Goal: Task Accomplishment & Management: Use online tool/utility

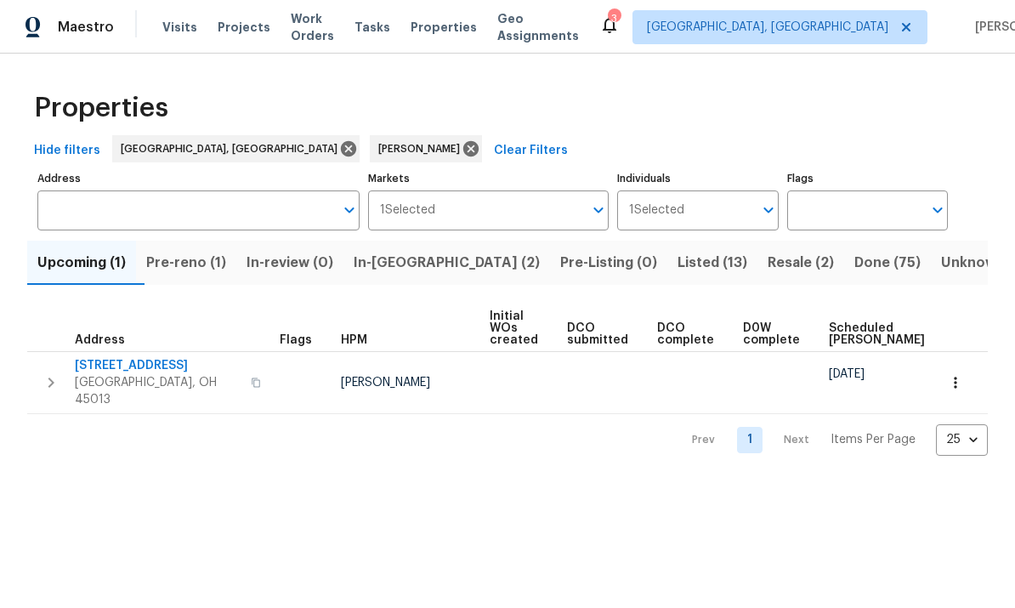
click at [678, 257] on span "Listed (13)" at bounding box center [713, 263] width 70 height 24
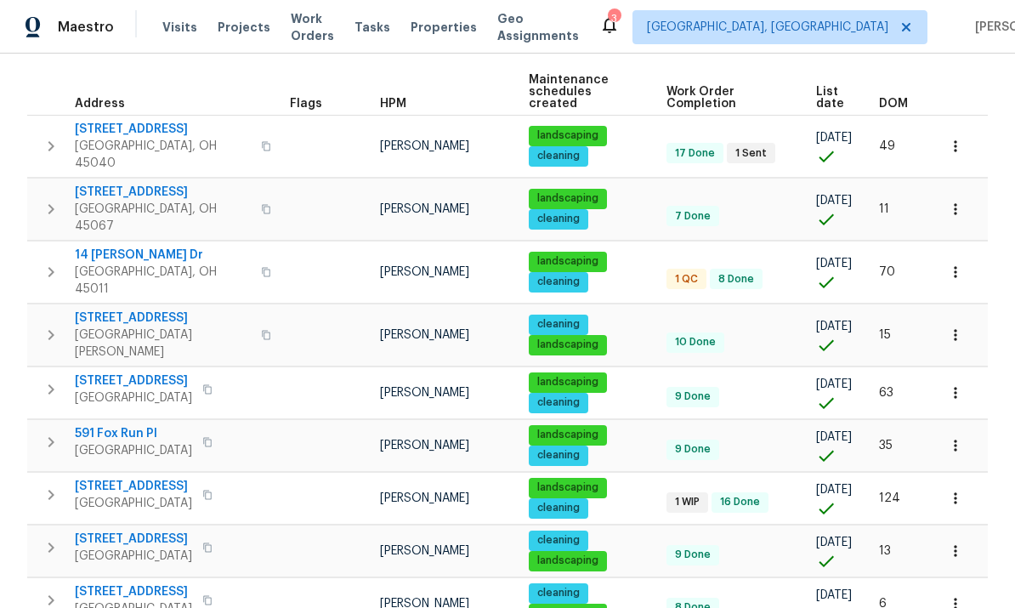
scroll to position [235, 0]
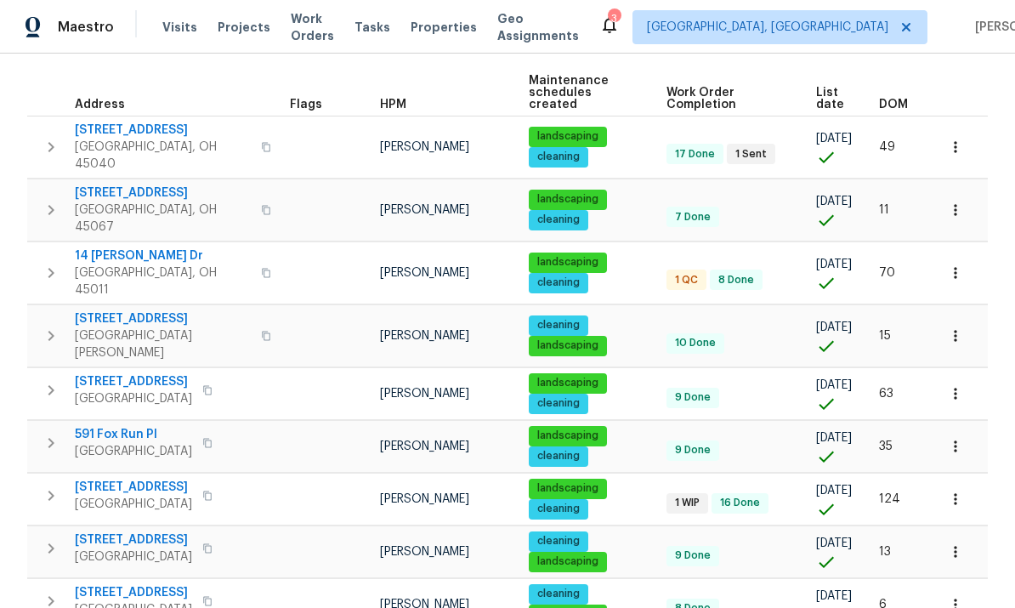
click at [949, 490] on icon "button" at bounding box center [955, 498] width 17 height 17
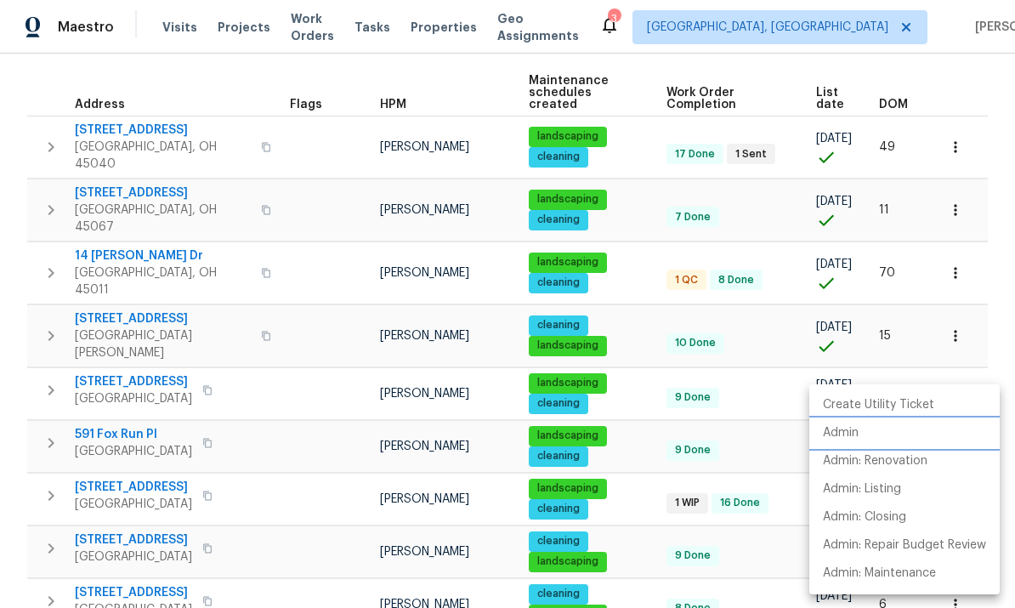
click at [859, 439] on li "Admin" at bounding box center [904, 433] width 190 height 28
click at [138, 442] on div at bounding box center [507, 304] width 1015 height 608
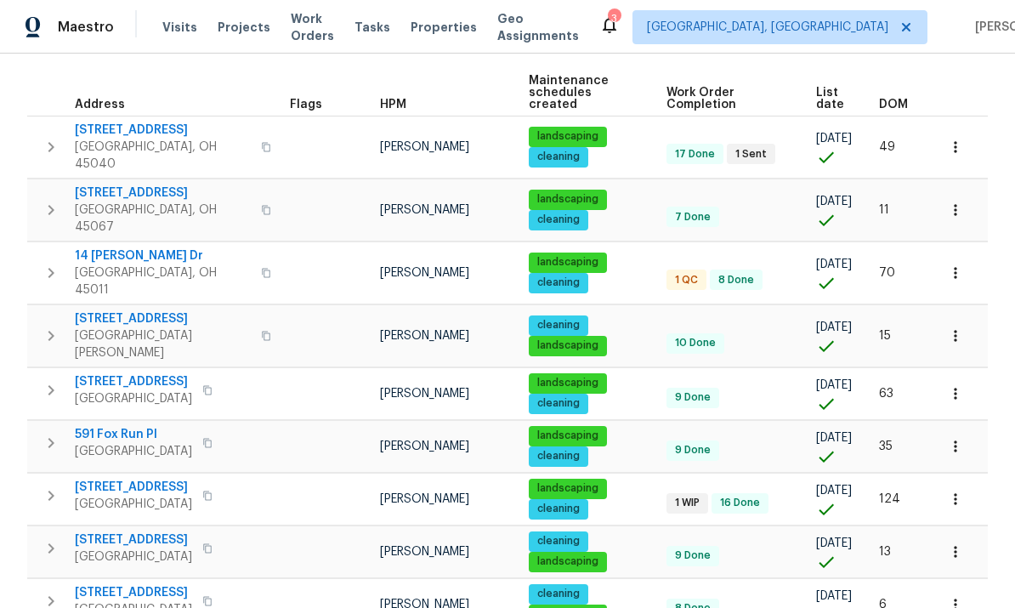
click at [168, 479] on span "[STREET_ADDRESS]" at bounding box center [133, 487] width 117 height 17
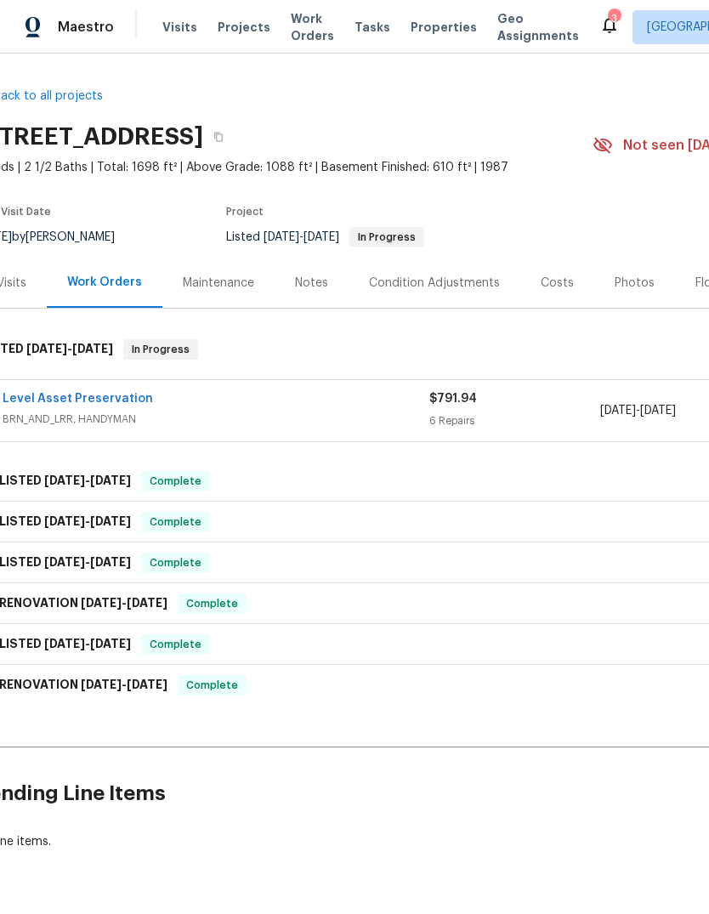
scroll to position [0, 65]
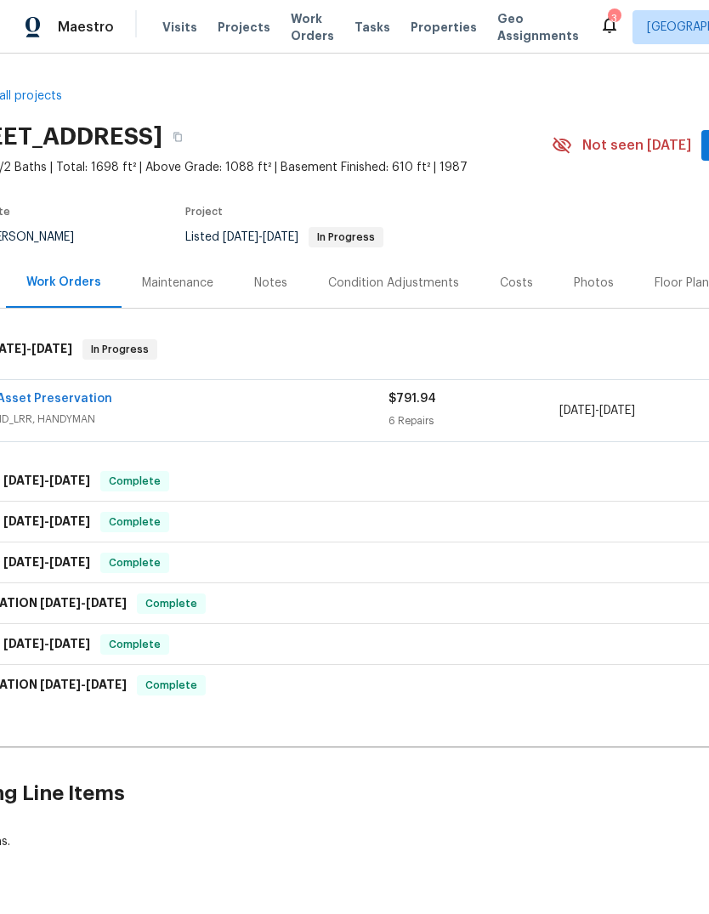
click at [60, 393] on link "Level Asset Preservation" at bounding box center [37, 399] width 150 height 12
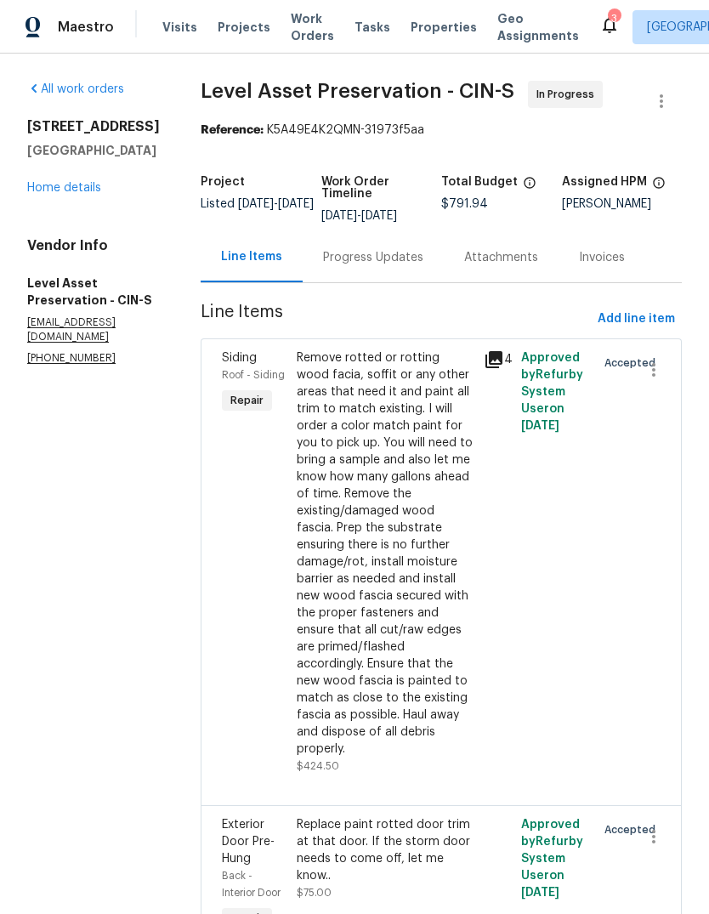
click at [417, 266] on div "Progress Updates" at bounding box center [373, 257] width 100 height 17
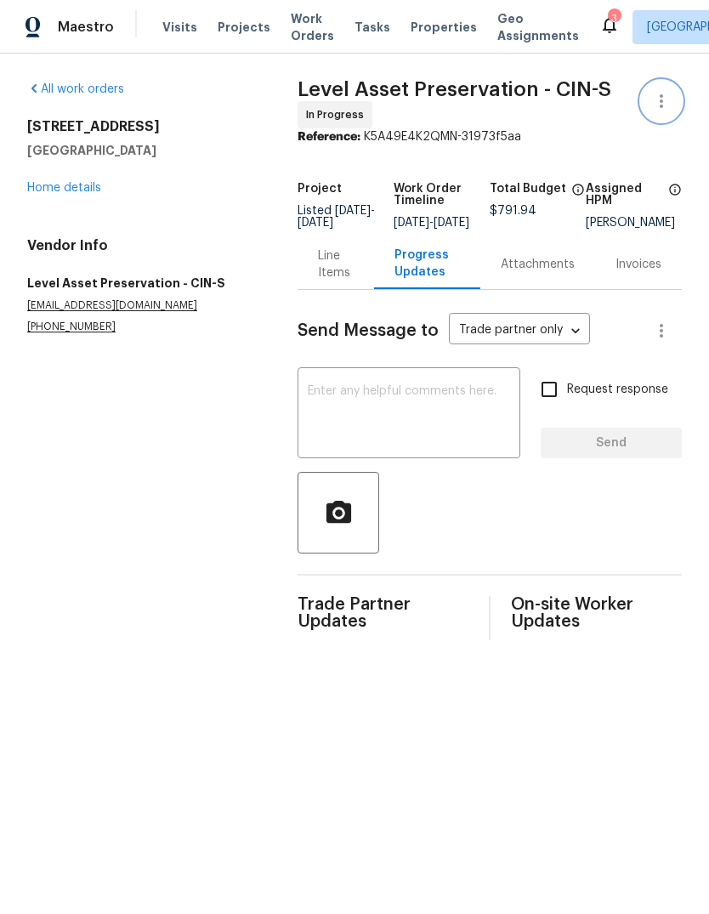
click at [658, 103] on icon "button" at bounding box center [661, 101] width 20 height 20
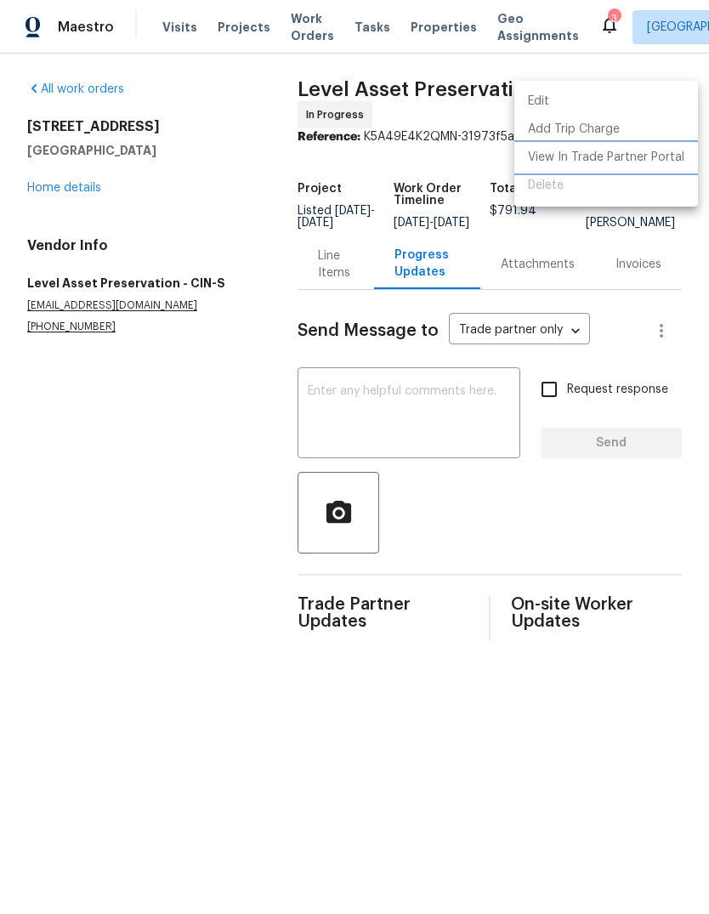
click at [660, 160] on li "View In Trade Partner Portal" at bounding box center [606, 158] width 184 height 28
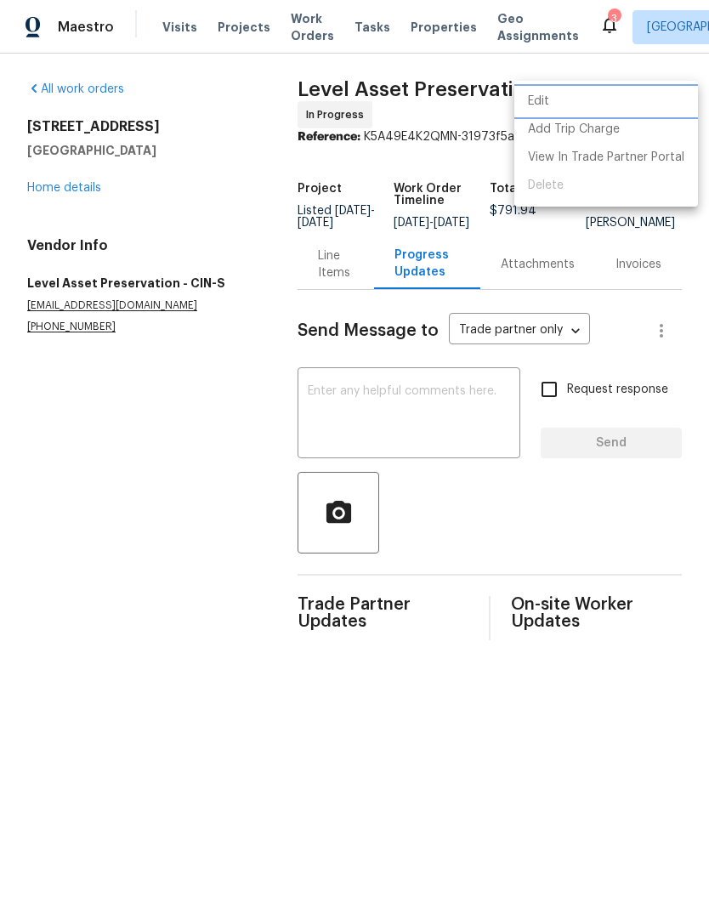
click at [566, 91] on li "Edit" at bounding box center [606, 102] width 184 height 28
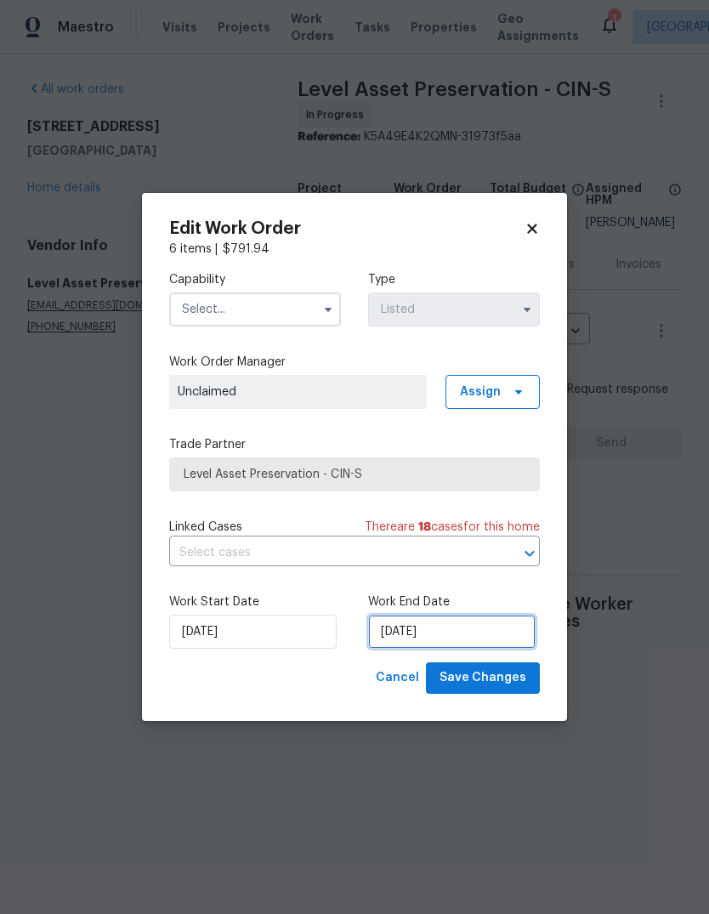
click at [468, 632] on input "[DATE]" at bounding box center [451, 632] width 167 height 34
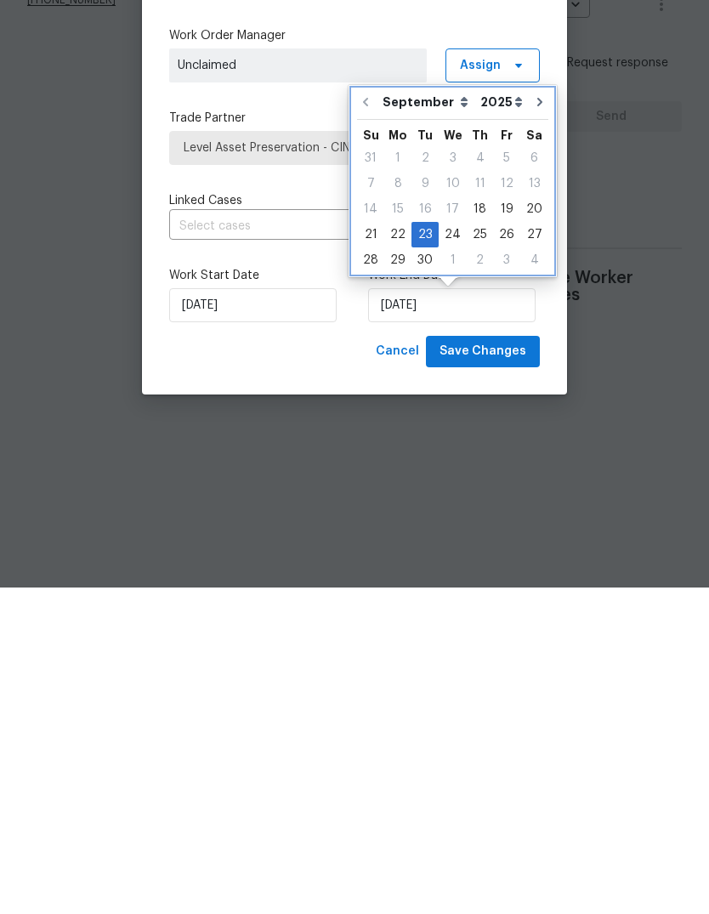
click at [533, 422] on icon "Go to next month" at bounding box center [540, 429] width 14 height 14
type input "[DATE]"
select select "9"
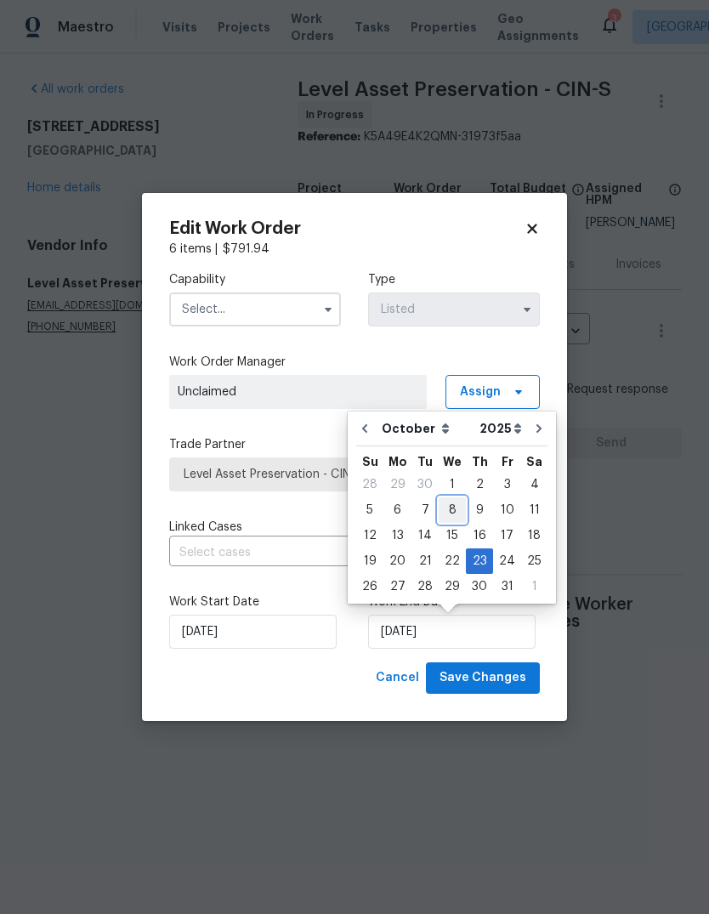
click at [455, 507] on div "8" at bounding box center [452, 510] width 27 height 24
type input "[DATE]"
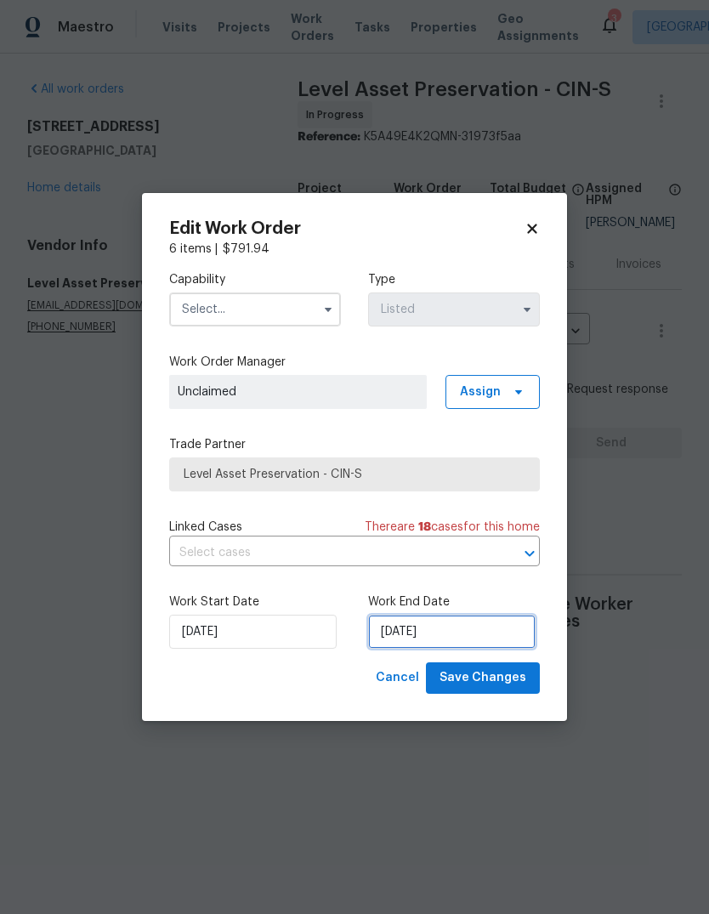
click at [499, 622] on input "[DATE]" at bounding box center [451, 632] width 167 height 34
select select "9"
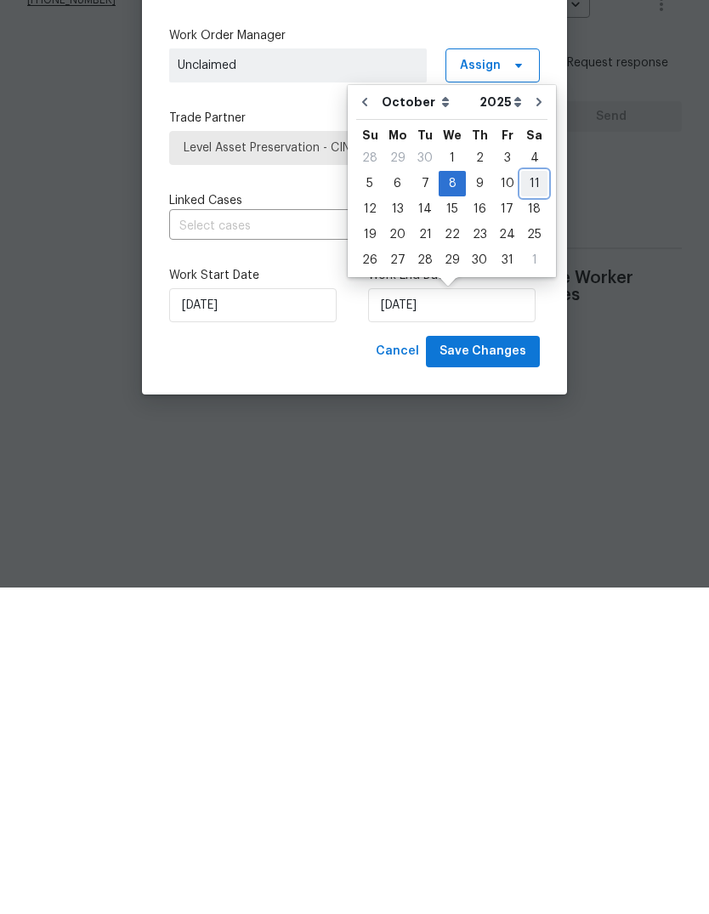
click at [539, 498] on div "11" at bounding box center [534, 510] width 26 height 24
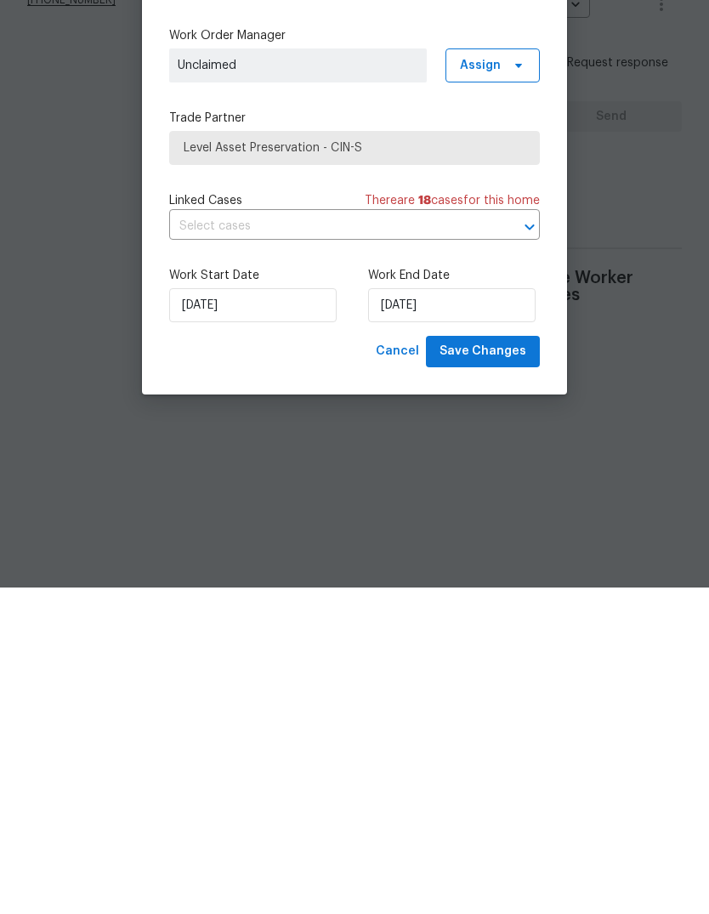
type input "[DATE]"
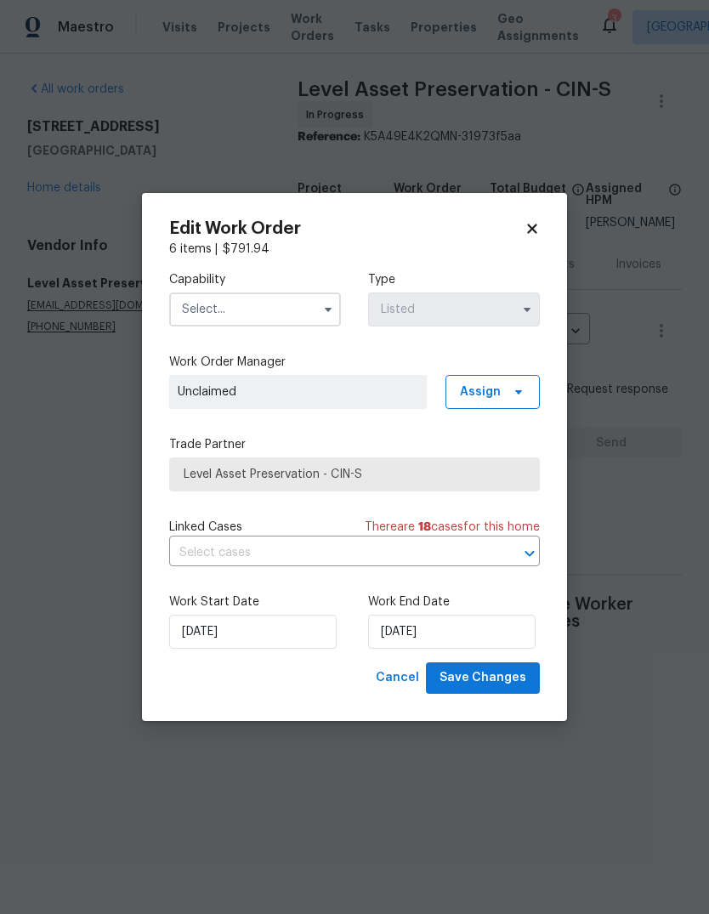
click at [288, 302] on input "text" at bounding box center [255, 309] width 172 height 34
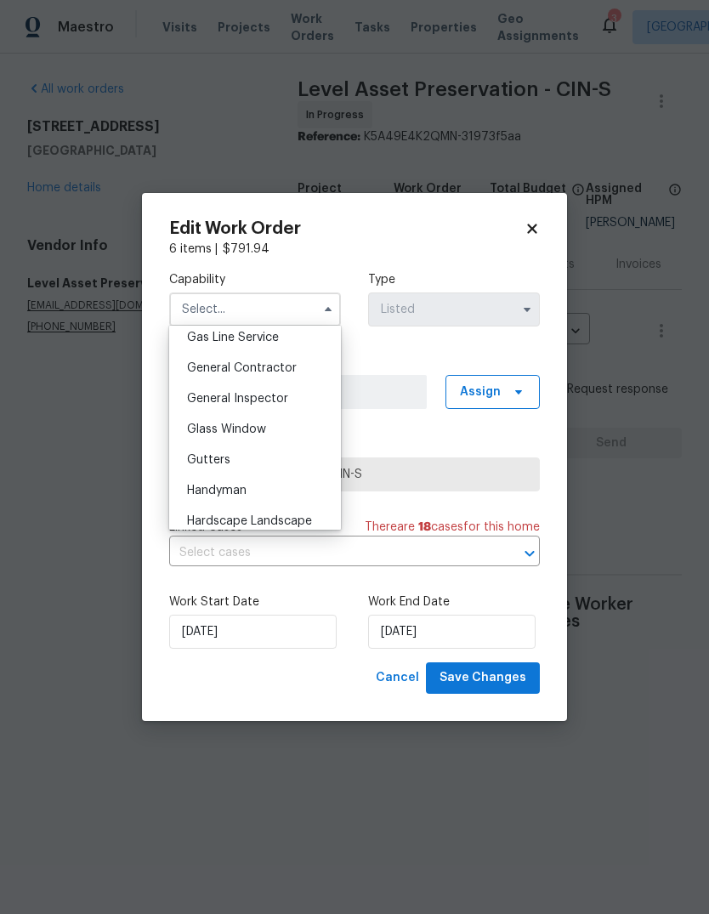
scroll to position [791, 0]
click at [281, 484] on div "Handyman" at bounding box center [254, 488] width 163 height 31
type input "Handyman"
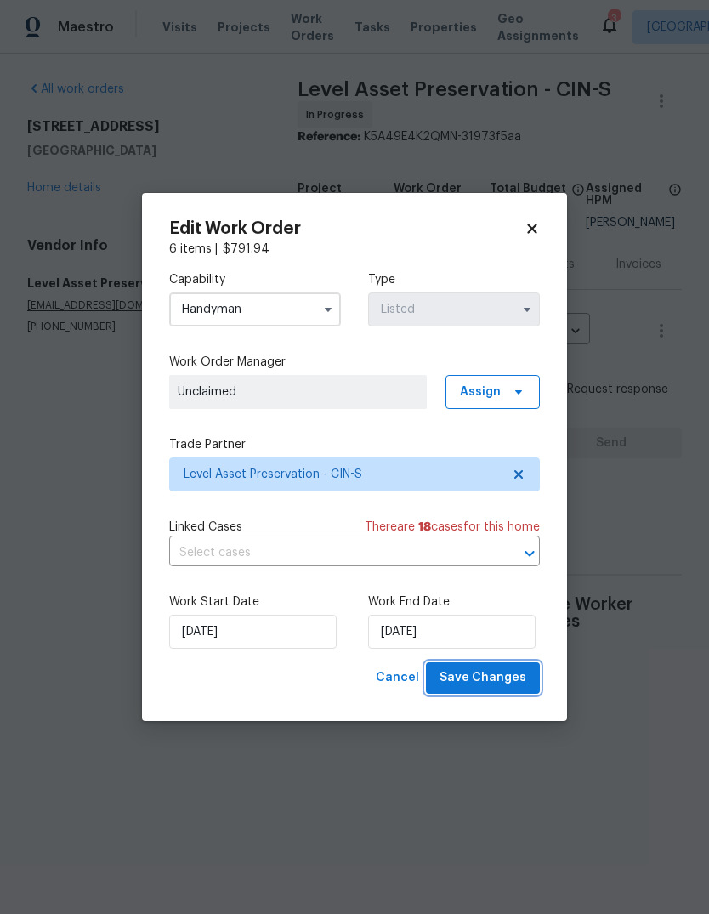
click at [508, 666] on span "Save Changes" at bounding box center [482, 677] width 87 height 21
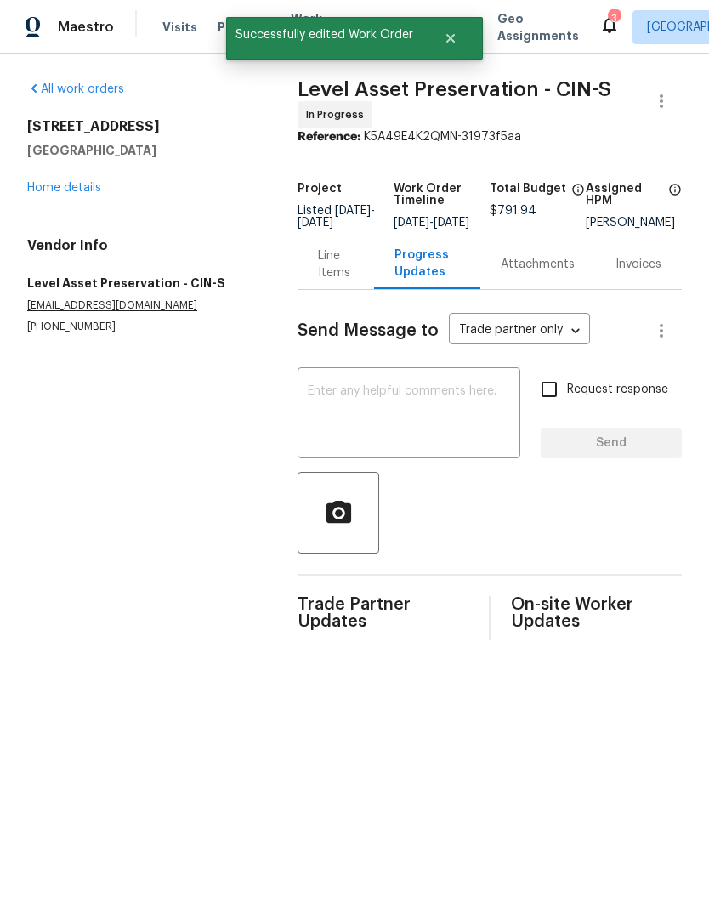
click at [414, 270] on div "Progress Updates" at bounding box center [426, 264] width 65 height 34
click at [462, 434] on textarea at bounding box center [409, 415] width 202 height 60
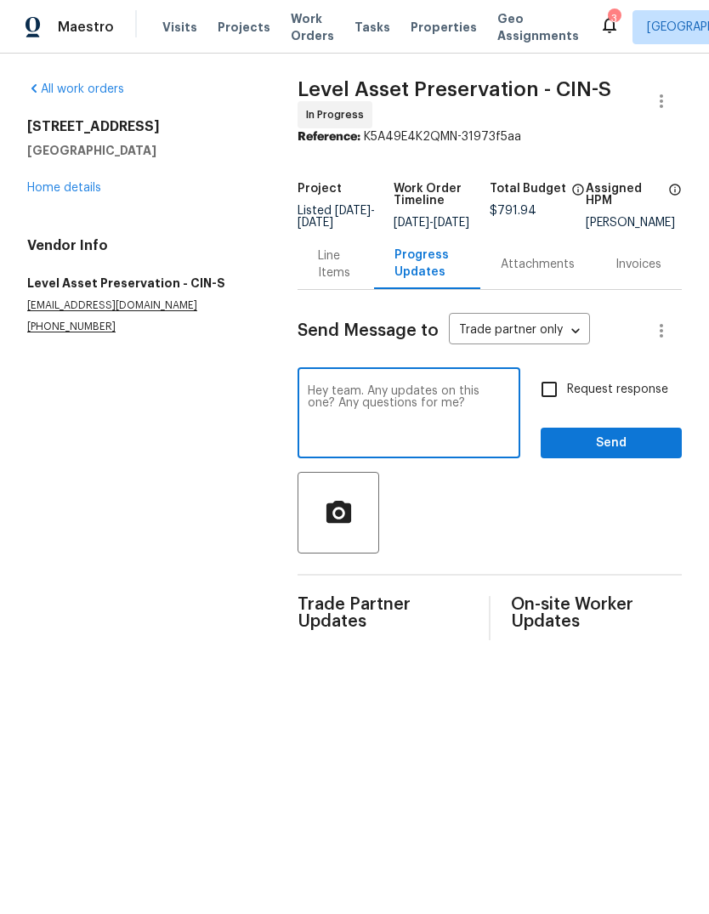
type textarea "Hey team. Any updates on this one? Any questions for me?"
click at [632, 454] on span "Send" at bounding box center [611, 443] width 114 height 21
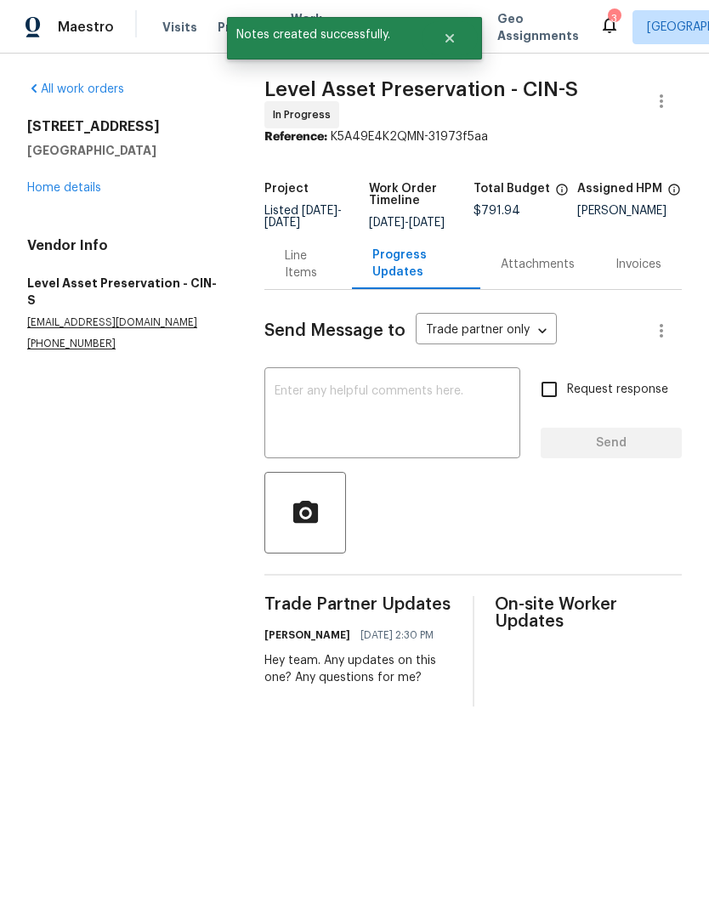
click at [54, 182] on link "Home details" at bounding box center [64, 188] width 74 height 12
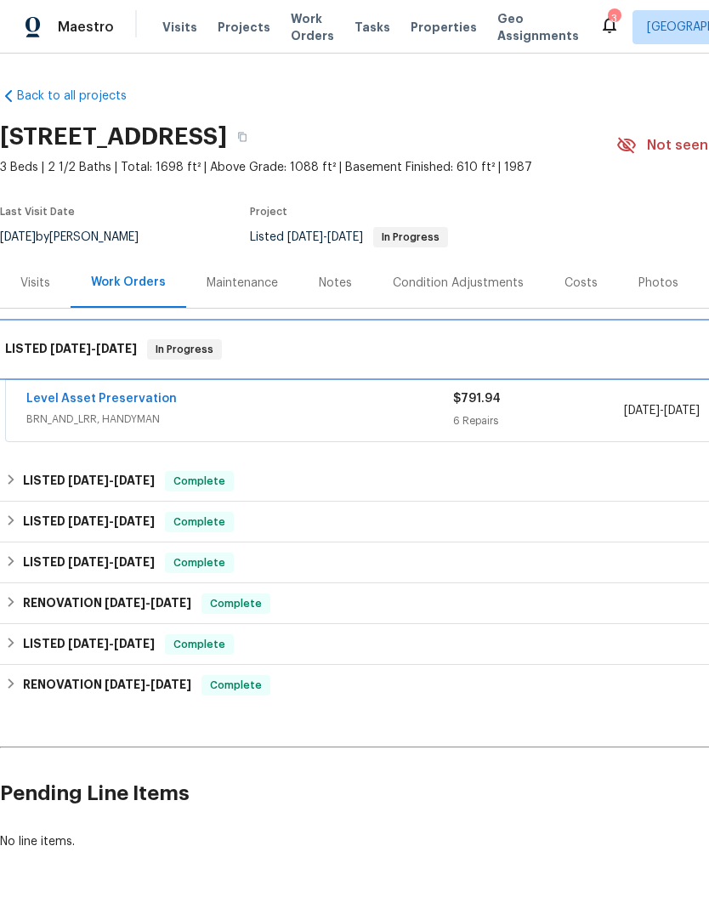
click at [62, 375] on div "LISTED [DATE] - [DATE] In Progress" at bounding box center [480, 349] width 961 height 54
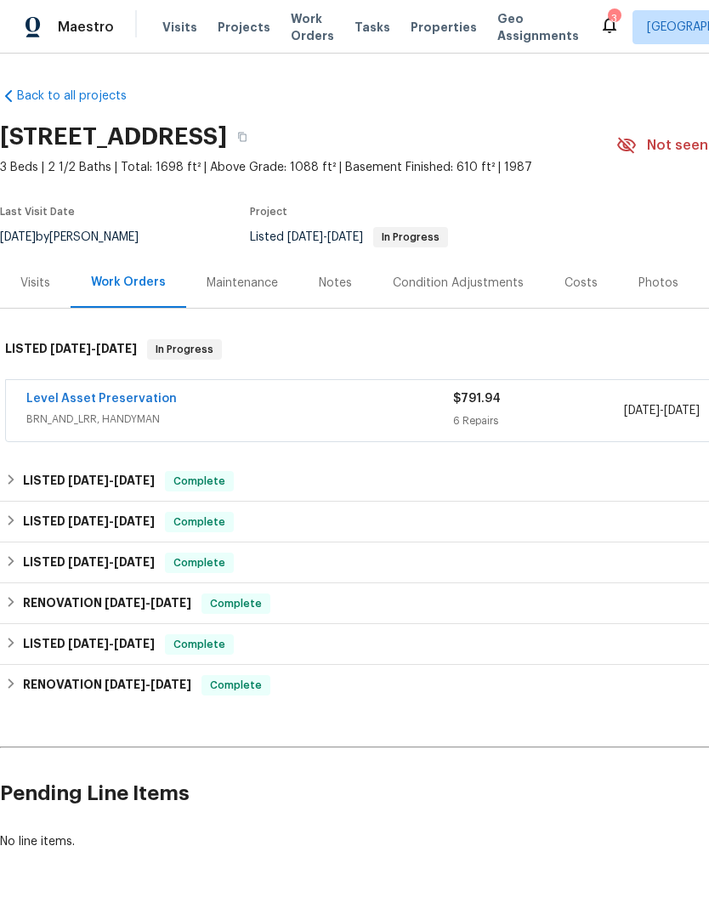
click at [89, 401] on link "Level Asset Preservation" at bounding box center [101, 399] width 150 height 12
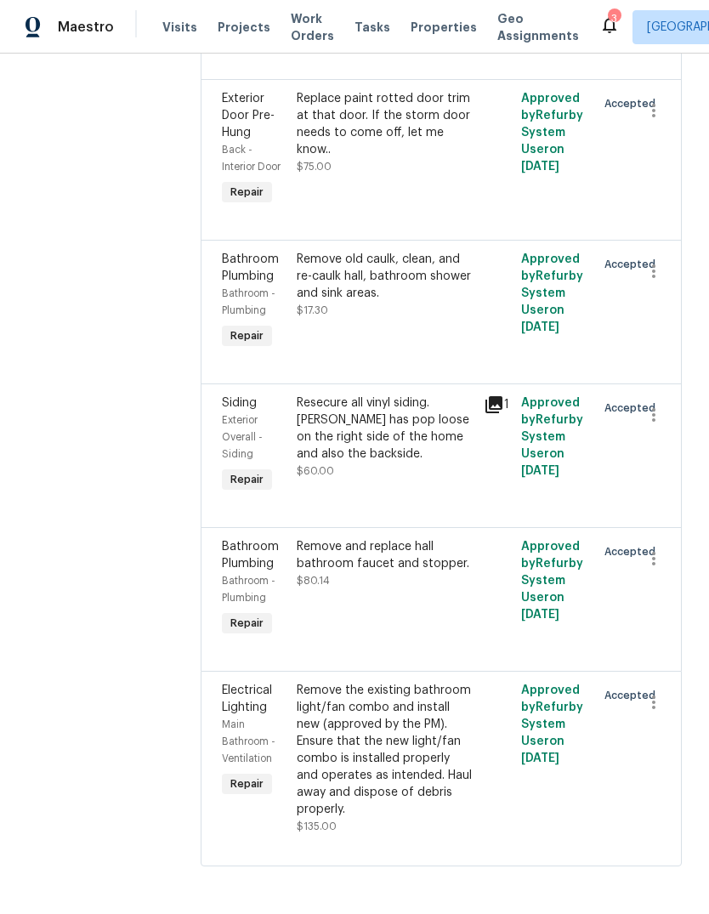
scroll to position [775, 0]
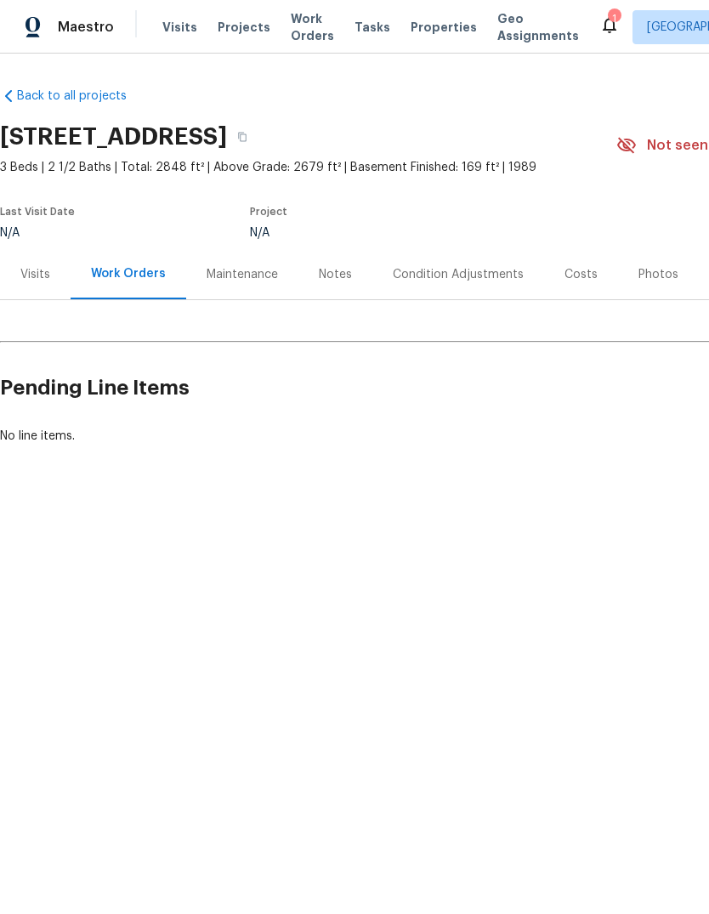
click at [41, 276] on div "Visits" at bounding box center [35, 274] width 30 height 17
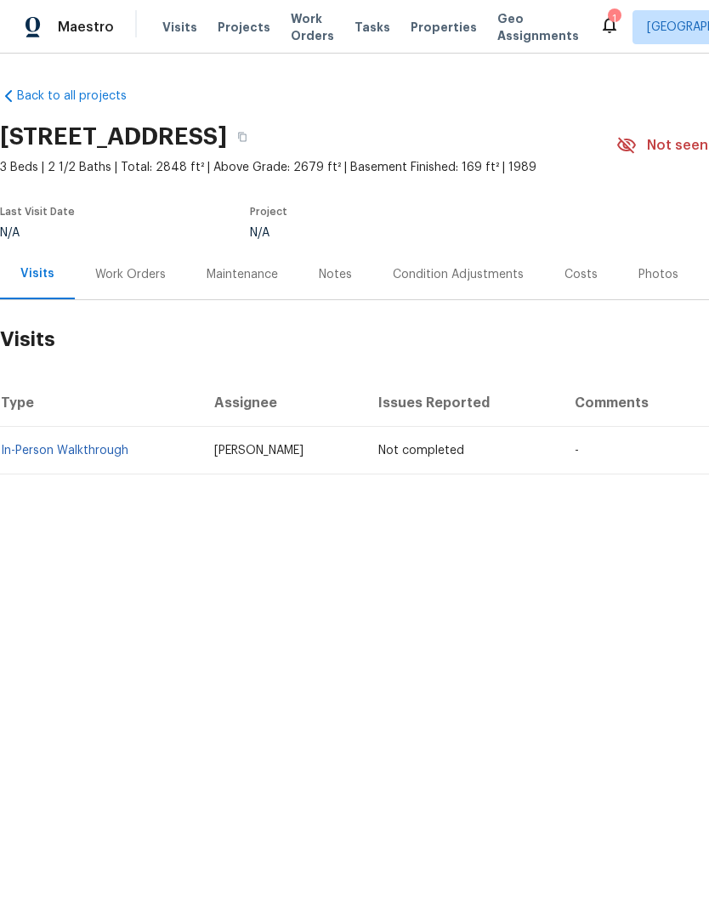
click at [631, 590] on html "Maestro Visits Projects Work Orders Tasks Properties Geo Assignments 1 Indianap…" at bounding box center [354, 295] width 709 height 590
